Goal: Find specific page/section: Find specific page/section

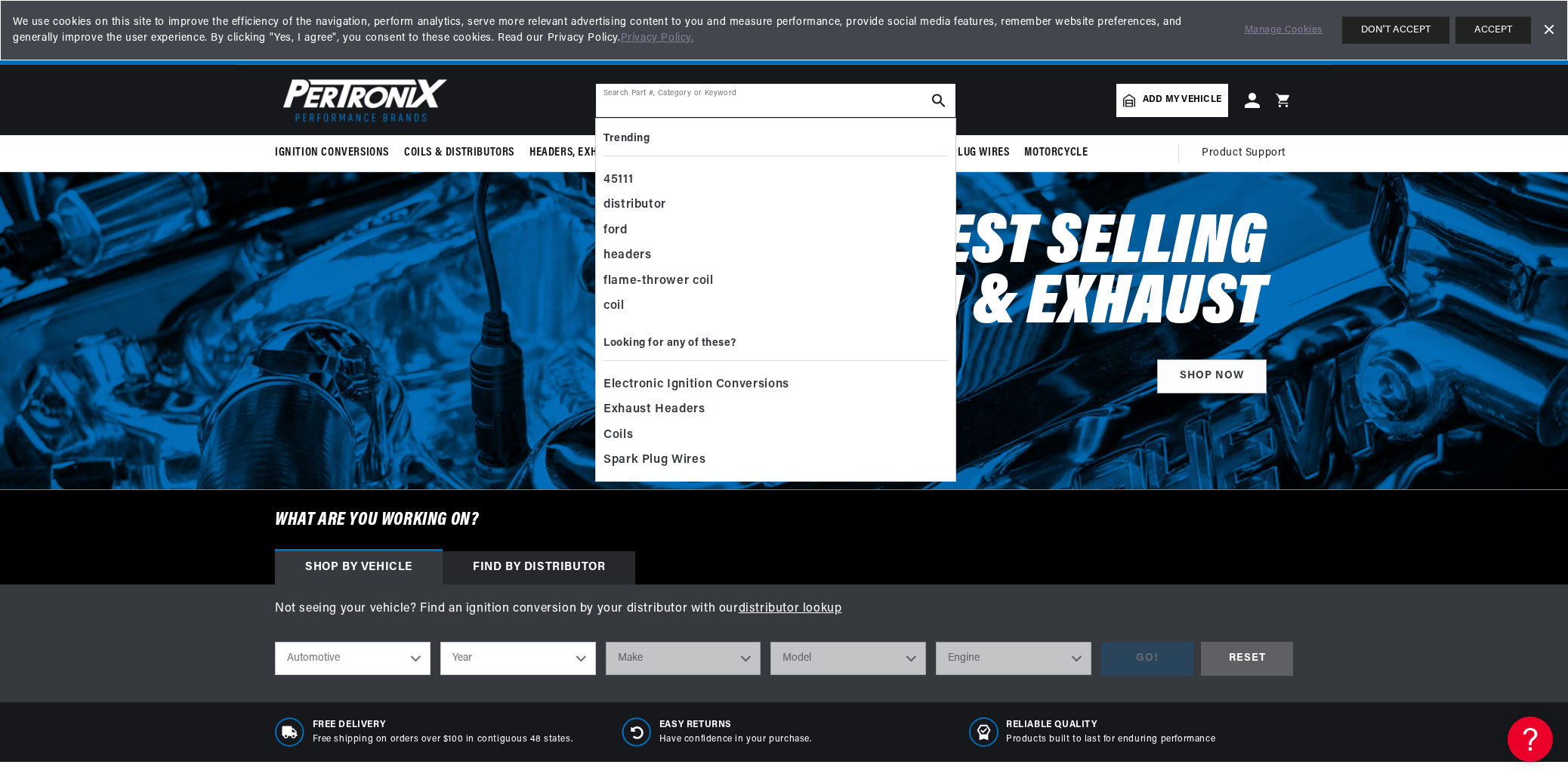
drag, startPoint x: 609, startPoint y: 100, endPoint x: 702, endPoint y: 133, distance: 98.7
click at [609, 100] on input "text" at bounding box center [776, 101] width 360 height 33
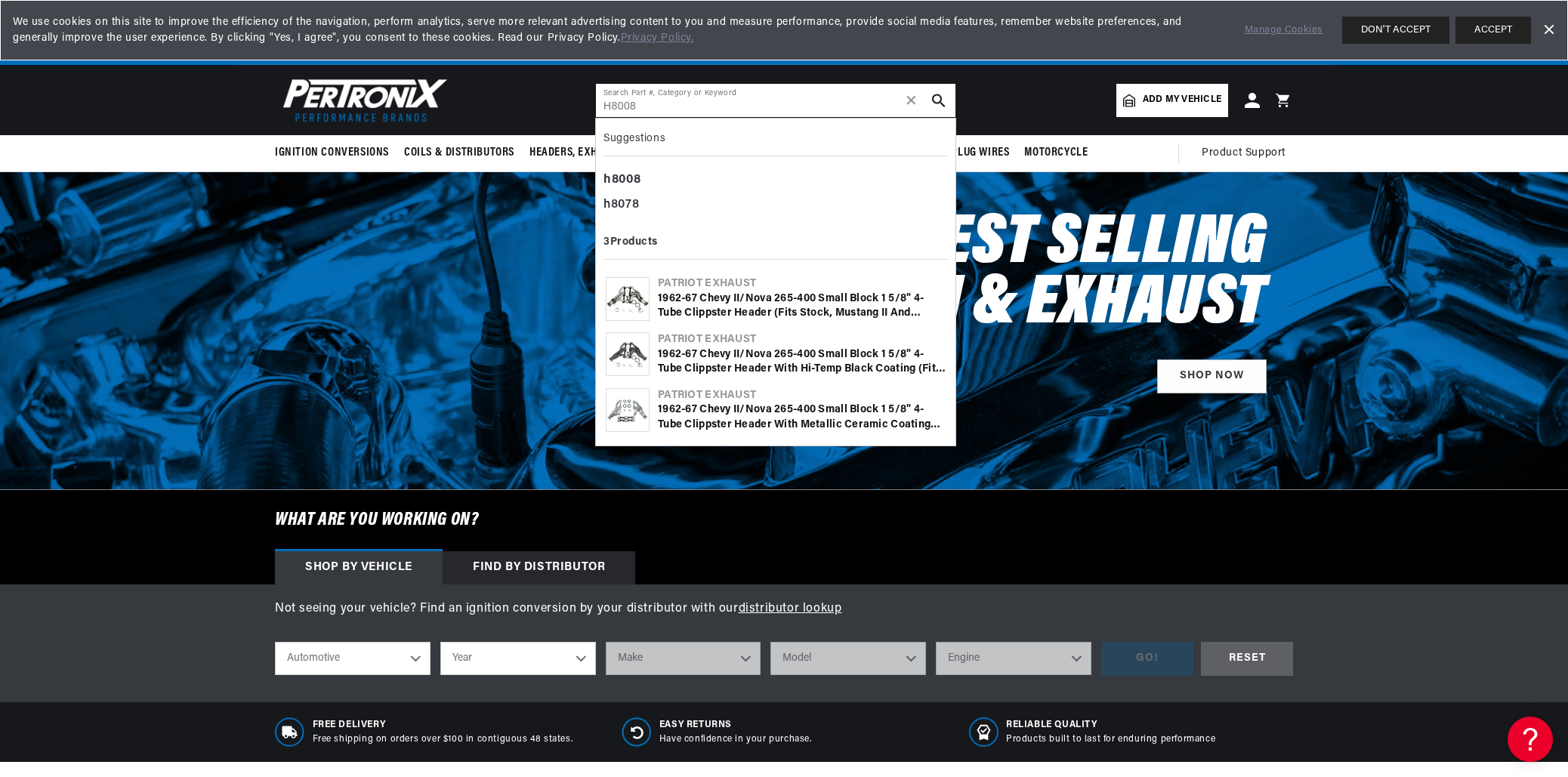
type input "H8008"
click at [936, 100] on icon "search button" at bounding box center [939, 101] width 14 height 14
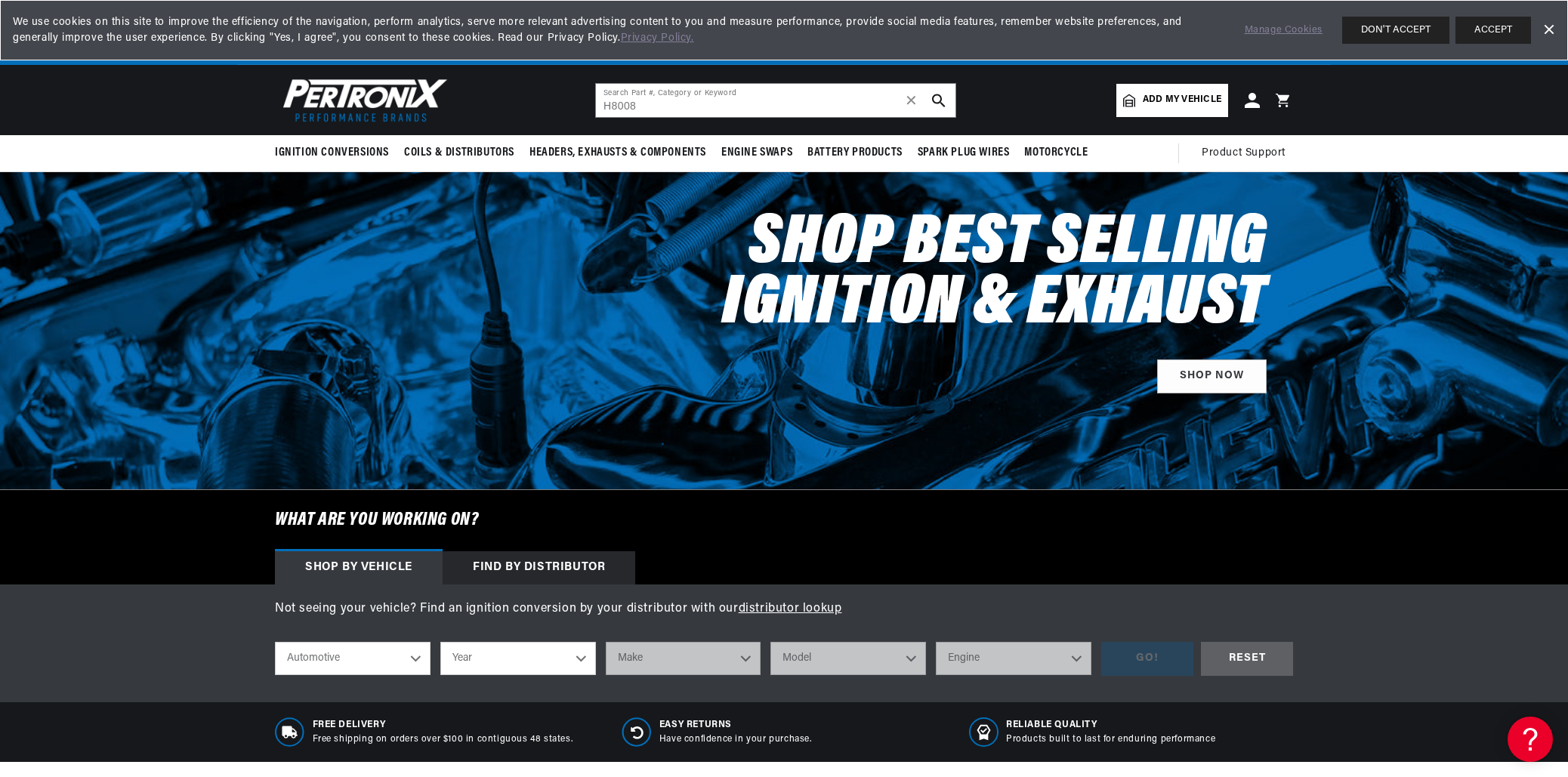
scroll to position [1, 0]
